Goal: Information Seeking & Learning: Compare options

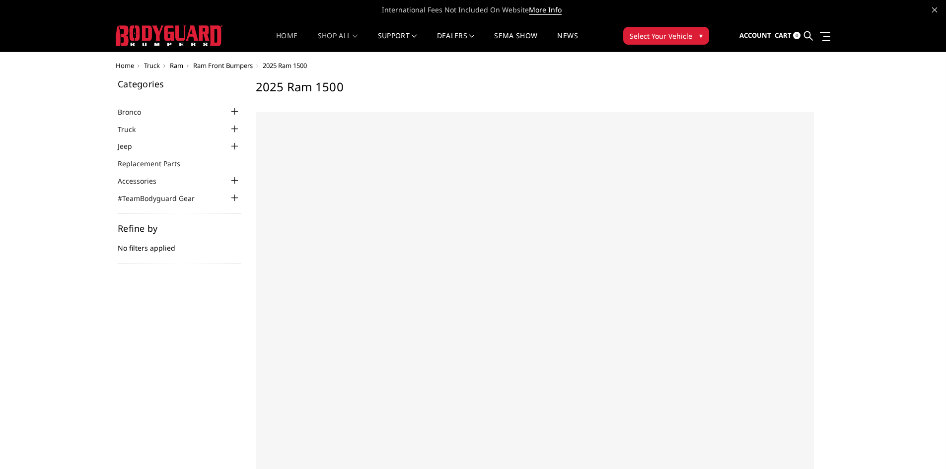
select select "US"
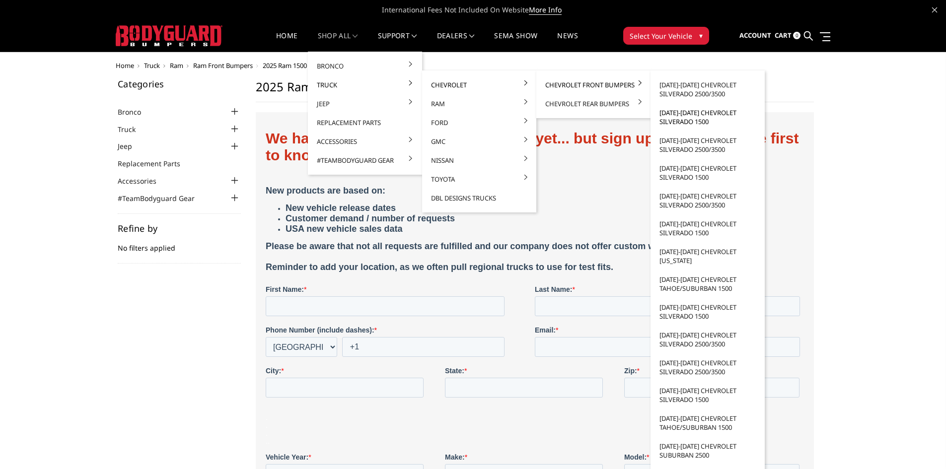
click at [683, 119] on link "[DATE]-[DATE] Chevrolet Silverado 1500" at bounding box center [708, 117] width 106 height 28
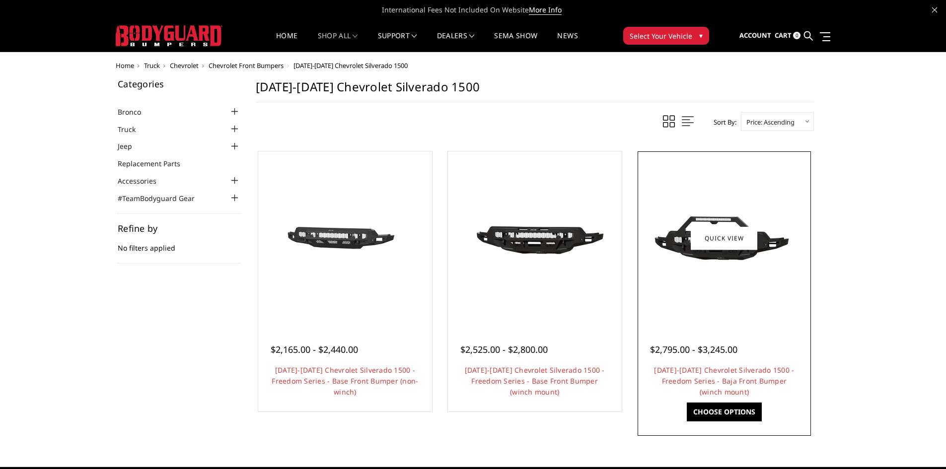
click at [703, 281] on img at bounding box center [724, 238] width 159 height 89
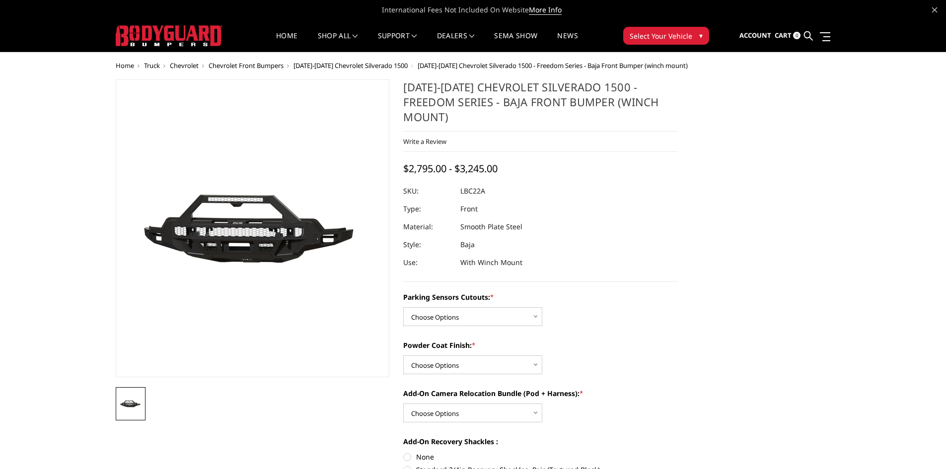
click at [168, 37] on img at bounding box center [169, 35] width 107 height 21
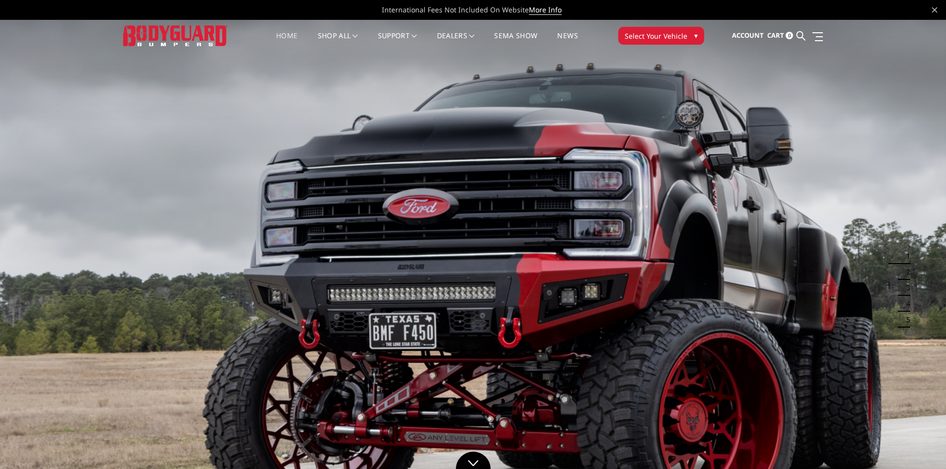
click at [677, 35] on span "Select Your Vehicle" at bounding box center [656, 36] width 63 height 10
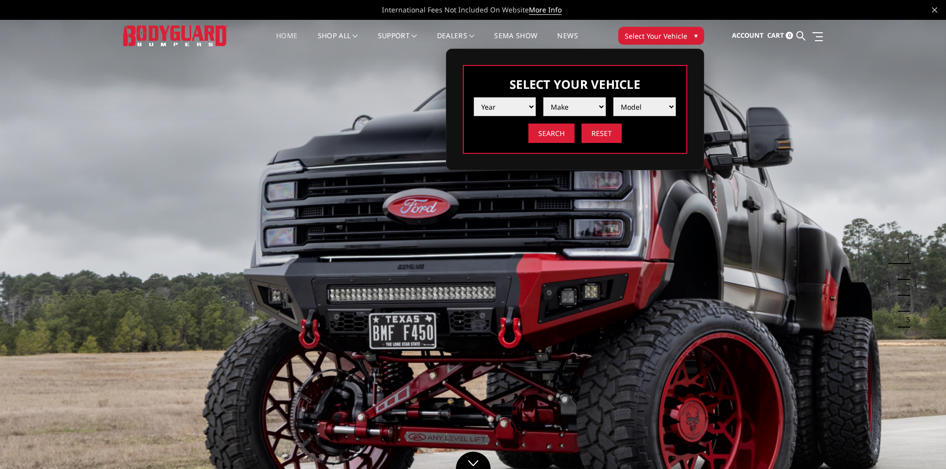
click at [533, 108] on select "Year 2025 2024 2023 2022 2021 2020 2019 2018 2017 2016 2015 2014 2013 2012 2011…" at bounding box center [505, 106] width 63 height 19
select select "yr_2025"
click at [474, 97] on select "Year 2025 2024 2023 2022 2021 2020 2019 2018 2017 2016 2015 2014 2013 2012 2011…" at bounding box center [505, 106] width 63 height 19
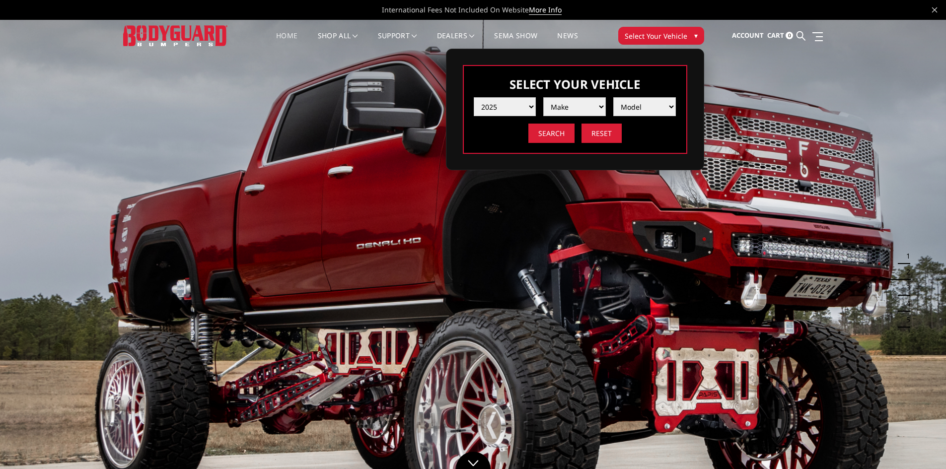
click at [591, 108] on select "Make Chevrolet Ford GMC Ram Toyota" at bounding box center [574, 106] width 63 height 19
select select "mk_ram"
click at [543, 97] on select "Make Chevrolet Ford GMC Ram Toyota" at bounding box center [574, 106] width 63 height 19
click at [650, 108] on select "Model 1500 6-Lug 1500 Rebel 2500 / 3500 4500 / 5500 RHO" at bounding box center [644, 106] width 63 height 19
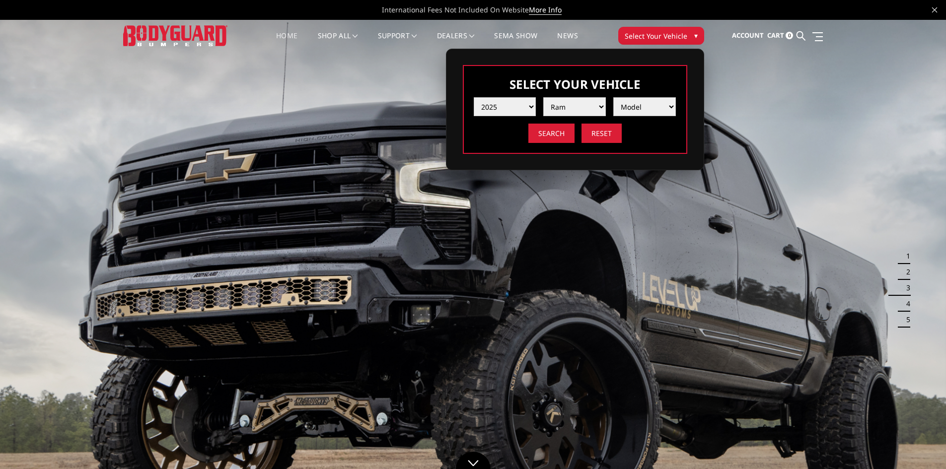
select select "md_1500-6-lug"
click at [613, 97] on select "Model 1500 6-Lug 1500 Rebel 2500 / 3500 4500 / 5500 RHO" at bounding box center [644, 106] width 63 height 19
click at [555, 136] on input "Search" at bounding box center [552, 133] width 46 height 19
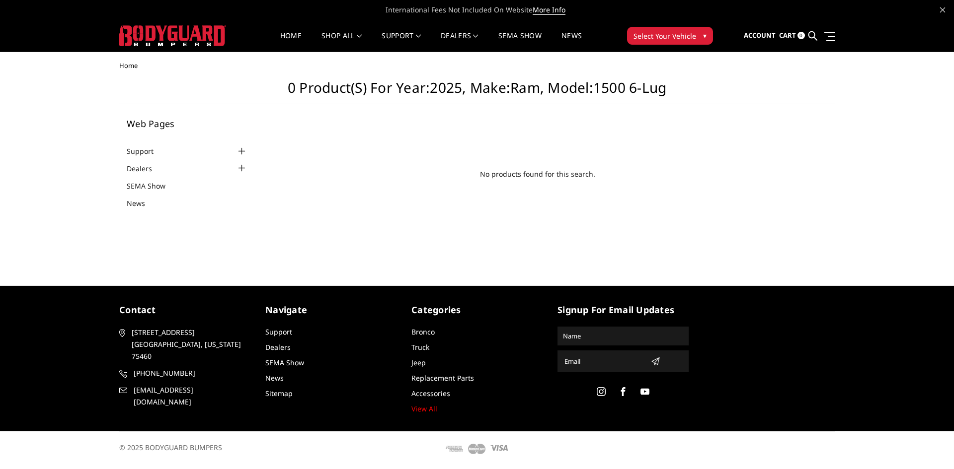
click at [151, 30] on img at bounding box center [172, 35] width 107 height 21
